Goal: Check status: Check status

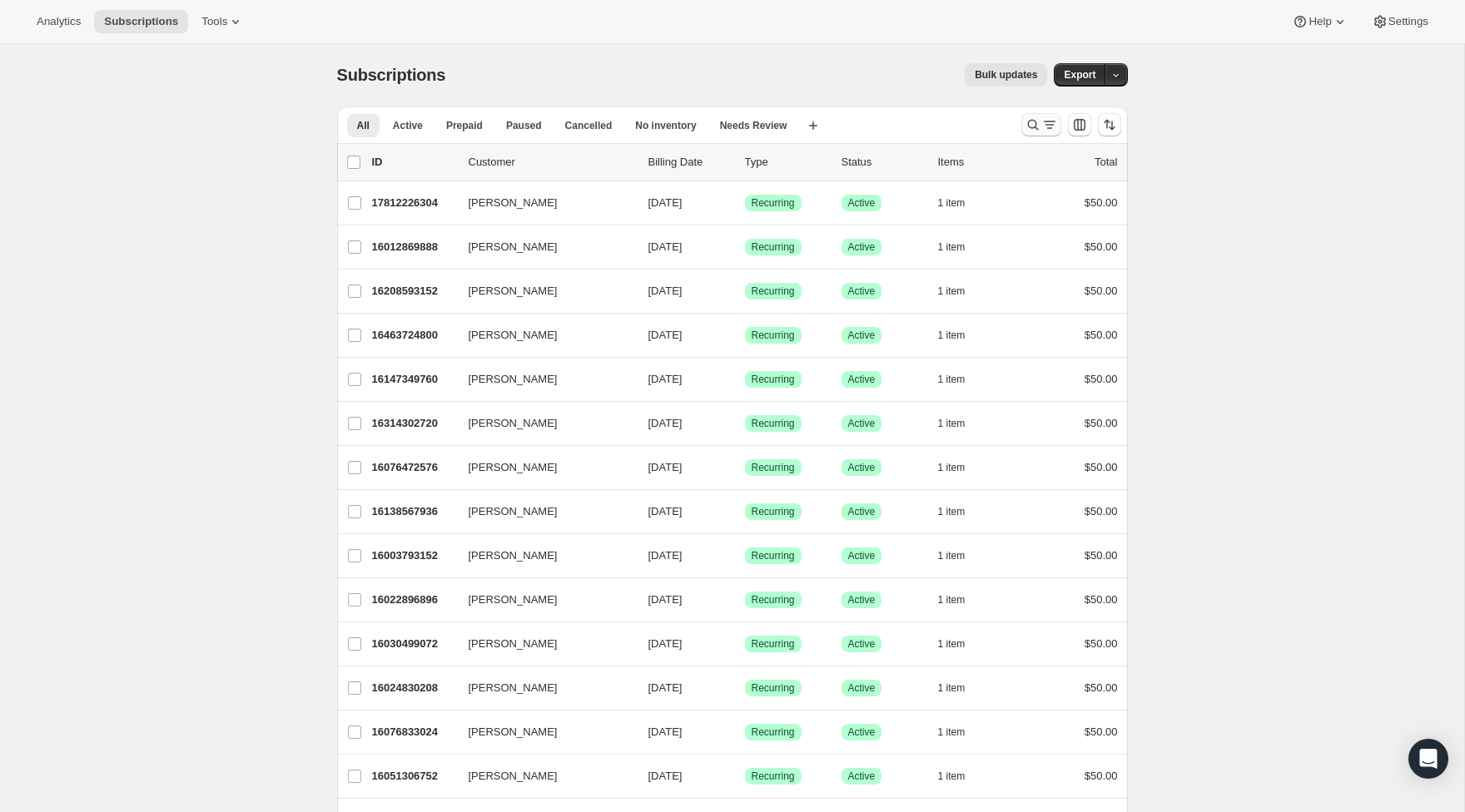
scroll to position [7, 0]
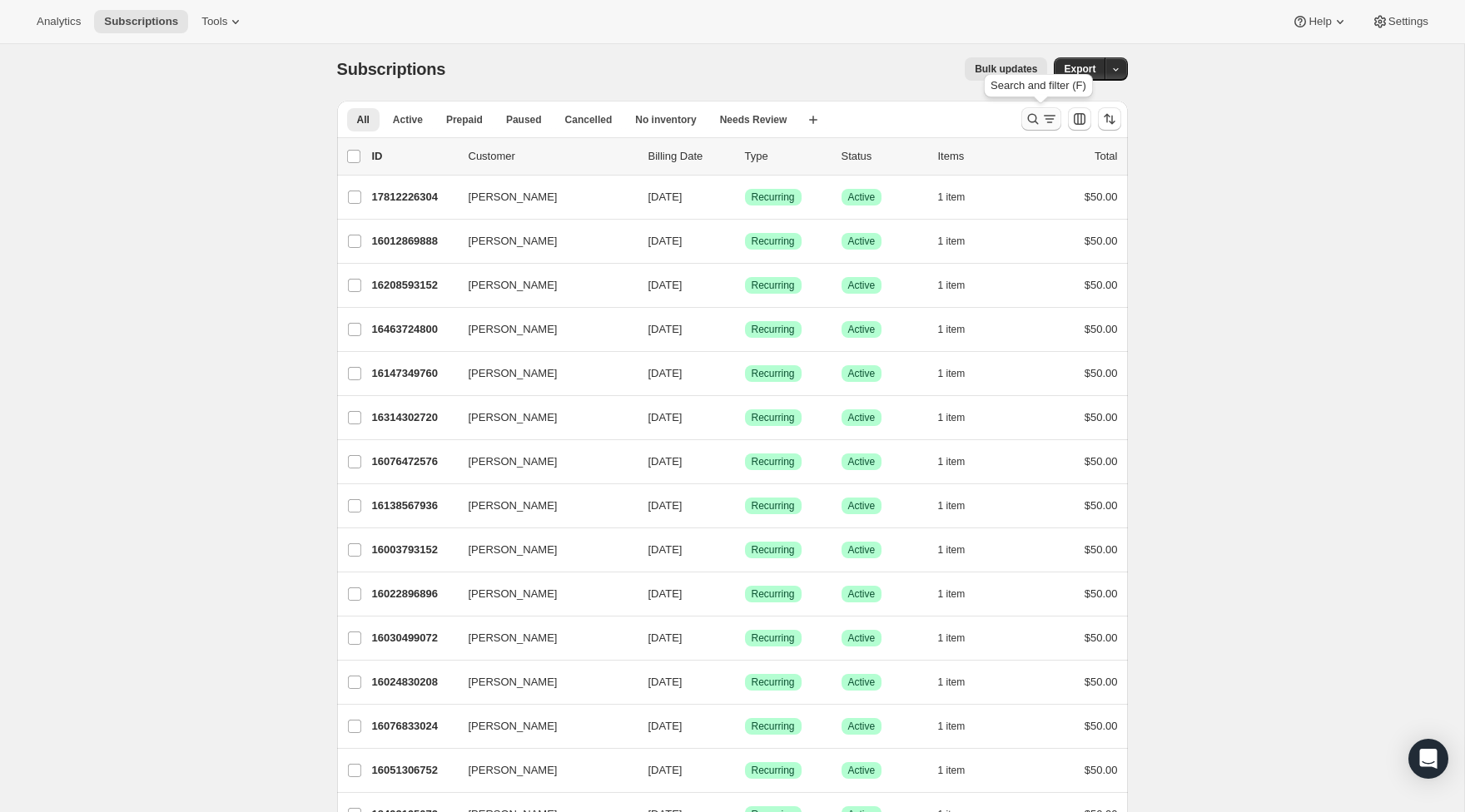
click at [1040, 128] on div "Search and filter results" at bounding box center [1041, 119] width 34 height 17
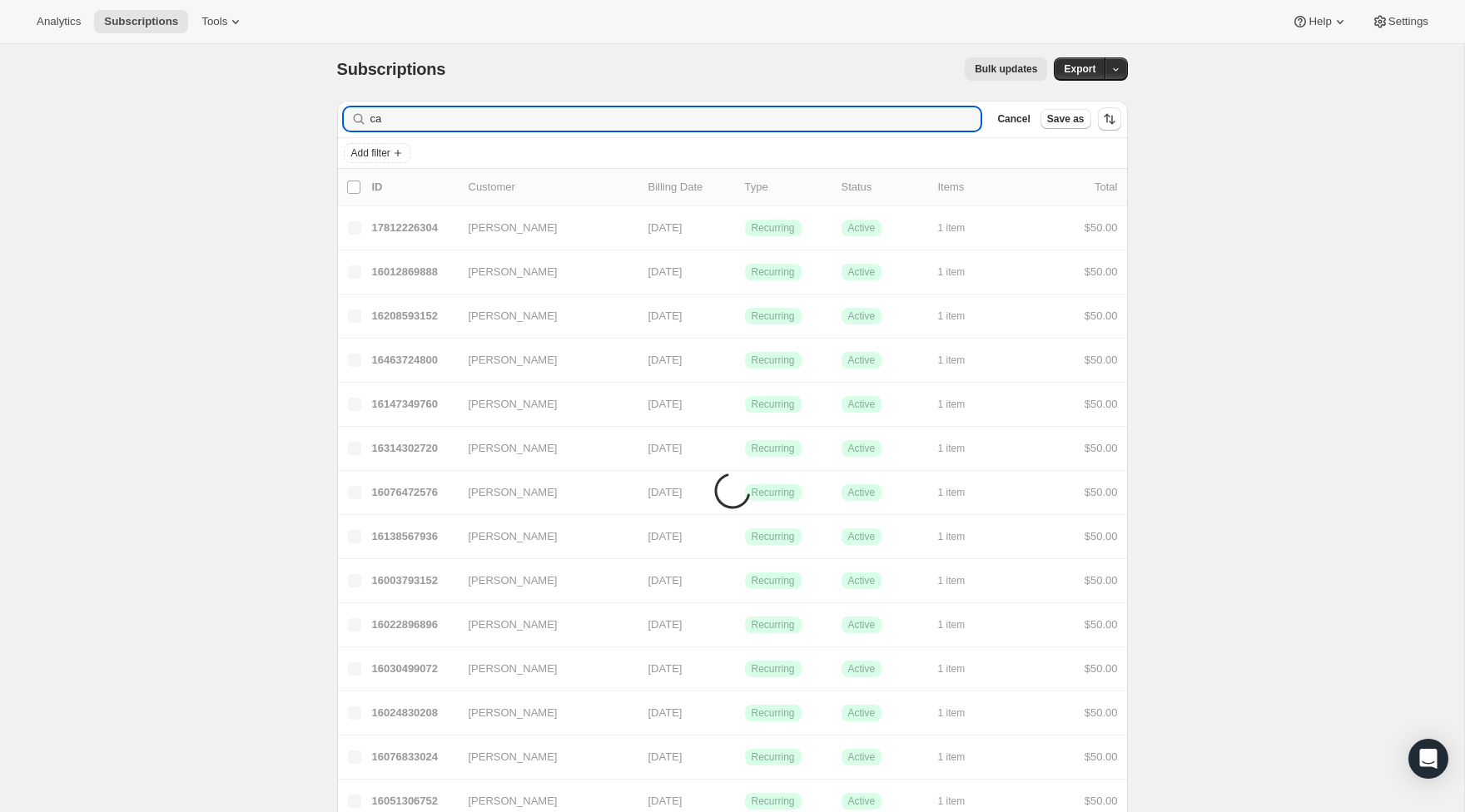
type input "c"
type input "harw"
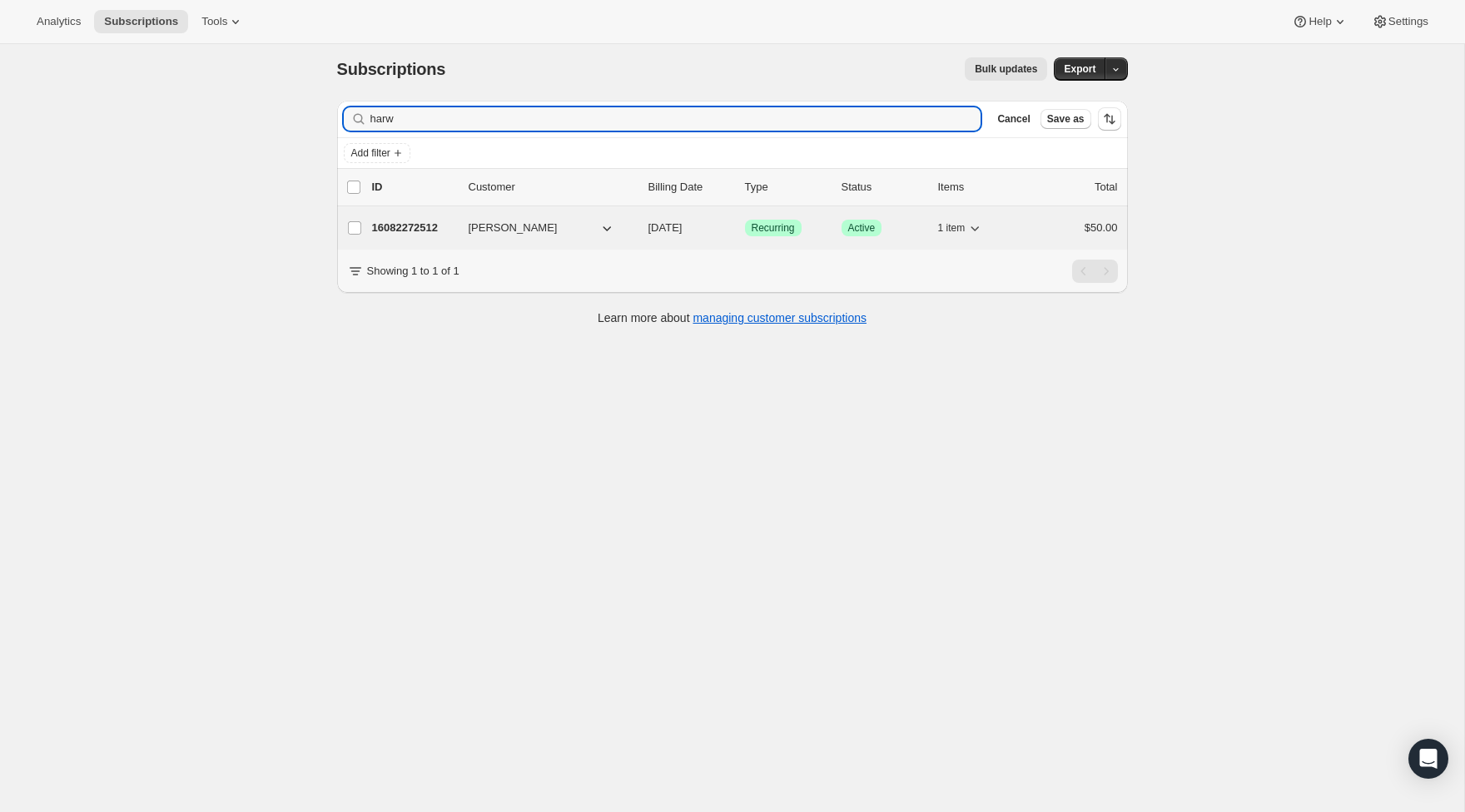
click at [435, 217] on div "16082272512 [PERSON_NAME] [DATE] Success Recurring Success Active 1 item $50.00" at bounding box center [745, 227] width 746 height 23
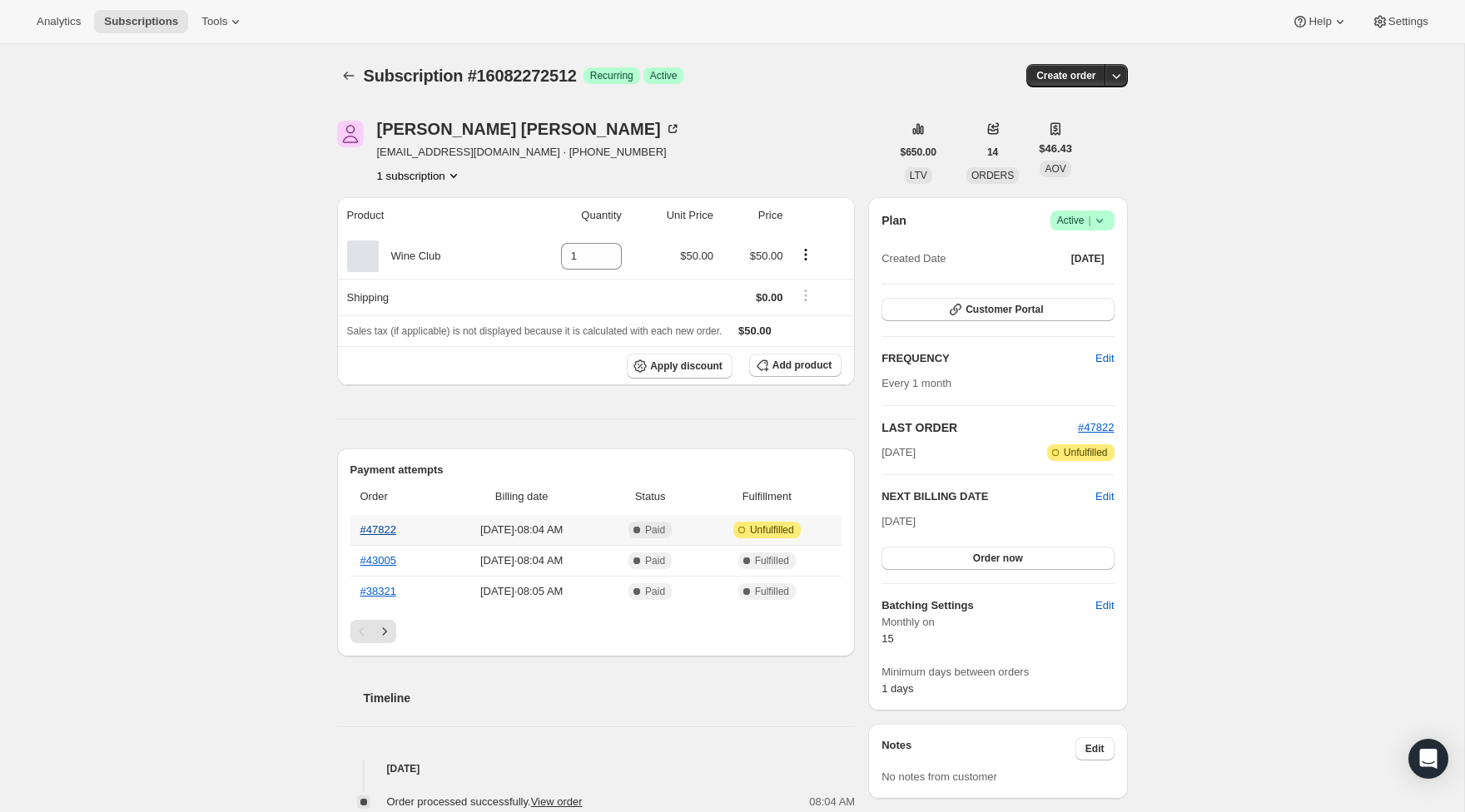
click at [386, 524] on link "#47822" at bounding box center [378, 529] width 35 height 12
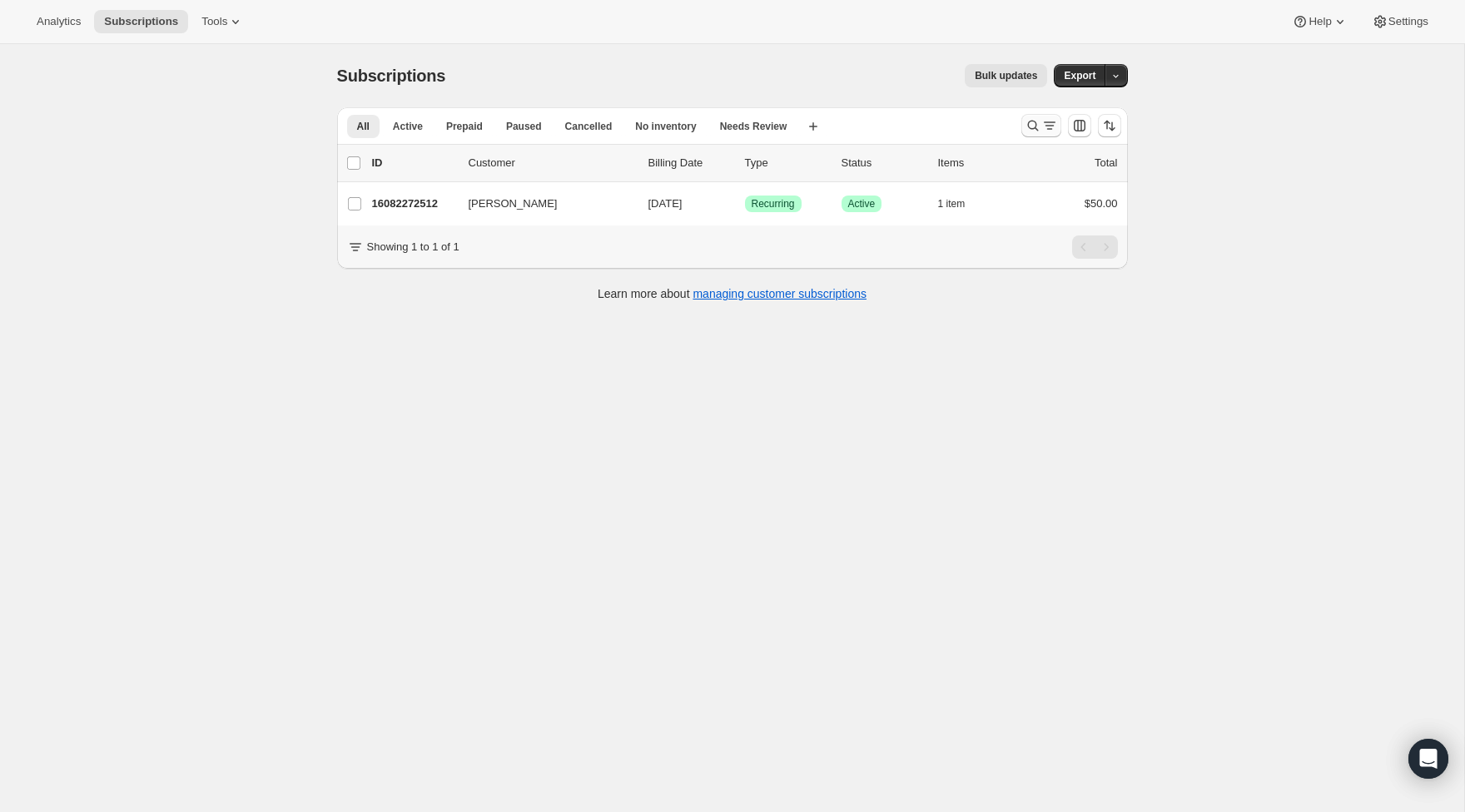
click at [1027, 132] on icon "Search and filter results" at bounding box center [1033, 126] width 17 height 17
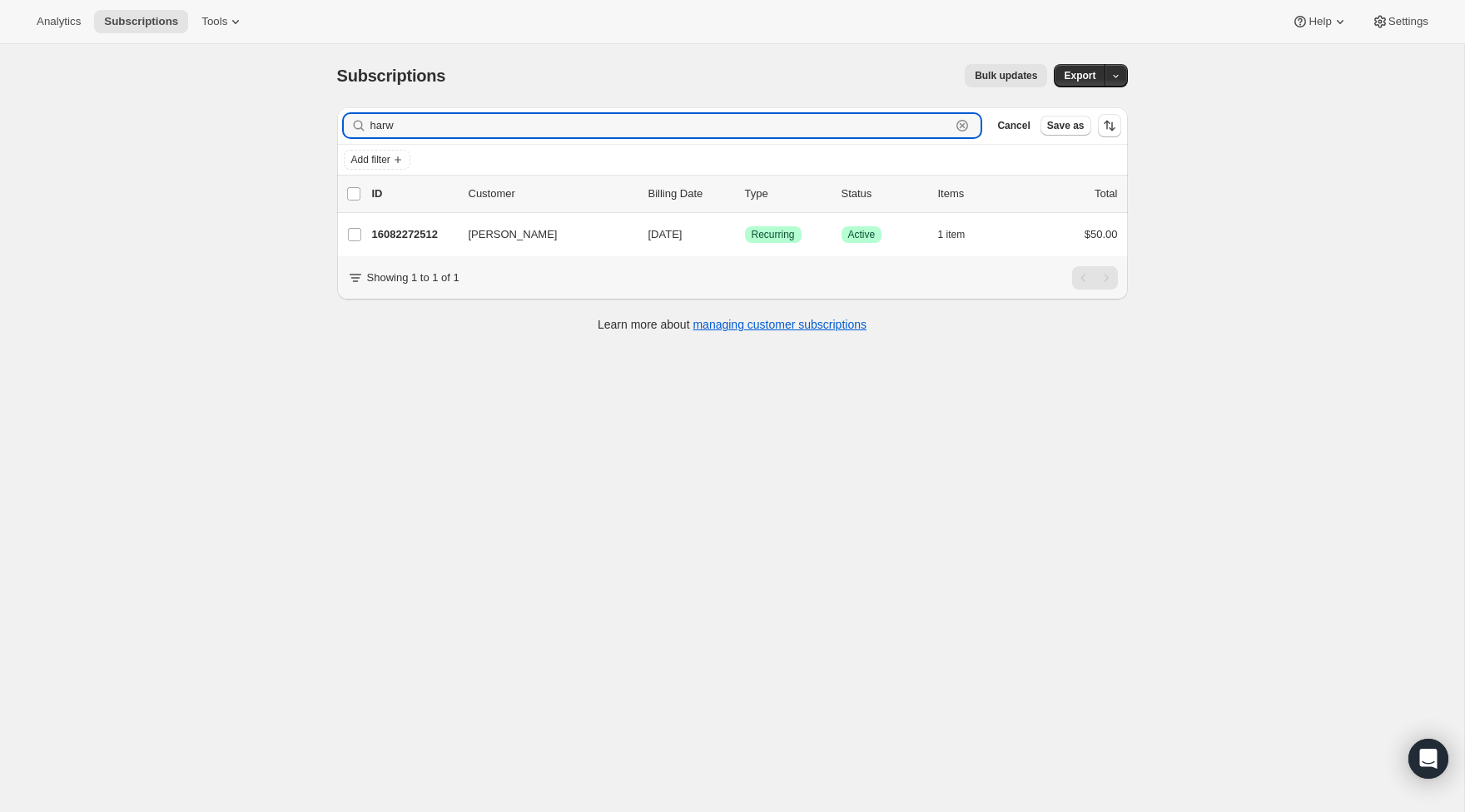
drag, startPoint x: 545, startPoint y: 129, endPoint x: 319, endPoint y: 122, distance: 226.1
click at [319, 122] on div "Subscriptions. This page is ready Subscriptions Bulk updates More actions Bulk …" at bounding box center [733, 196] width 831 height 305
click at [277, 332] on div "Subscriptions. This page is ready Subscriptions Bulk updates More actions Bulk …" at bounding box center [732, 450] width 1464 height 812
